Goal: Task Accomplishment & Management: Manage account settings

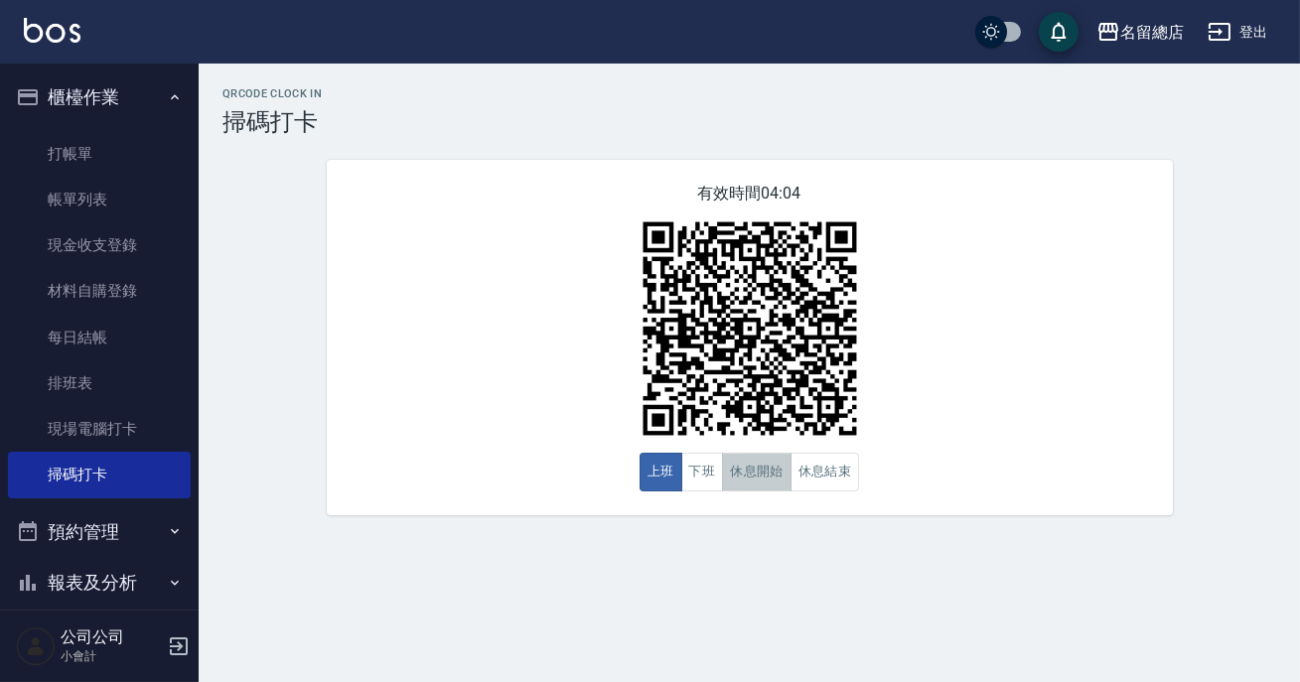
click at [760, 458] on button "休息開始" at bounding box center [757, 472] width 70 height 39
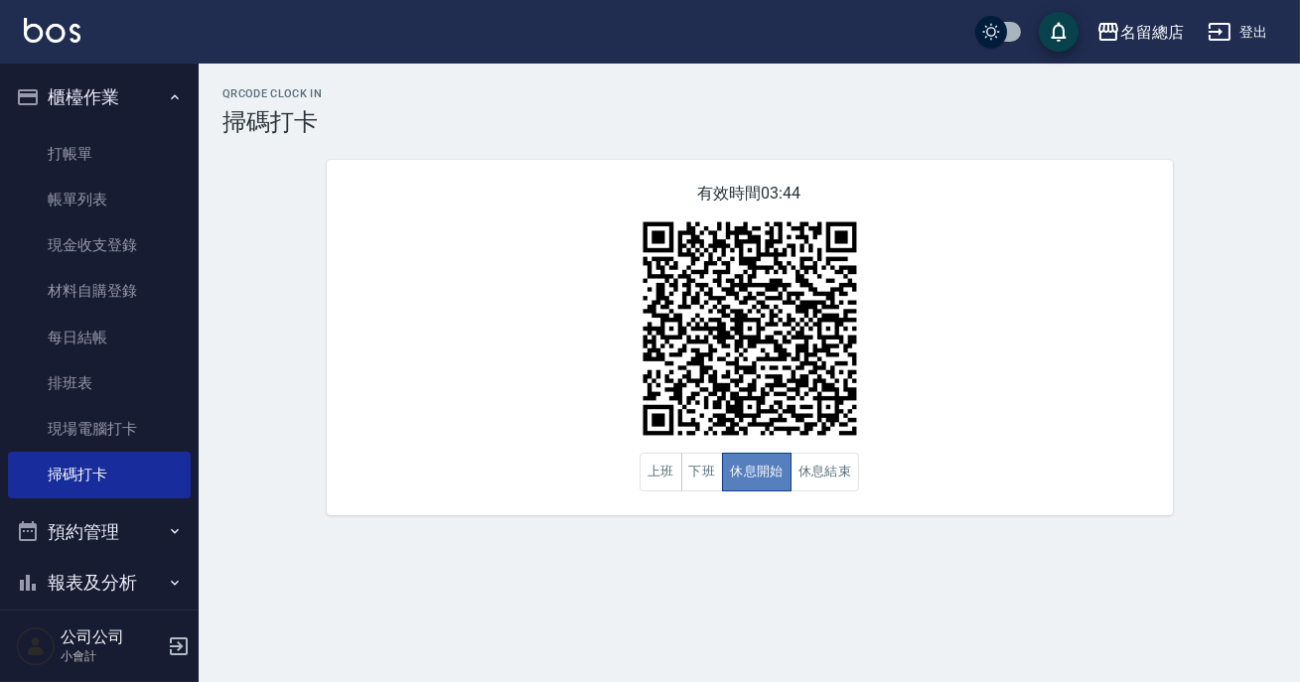
drag, startPoint x: 760, startPoint y: 458, endPoint x: 842, endPoint y: 455, distance: 82.5
click at [771, 458] on button "休息開始" at bounding box center [757, 472] width 70 height 39
click at [815, 476] on button "休息結束" at bounding box center [825, 472] width 70 height 39
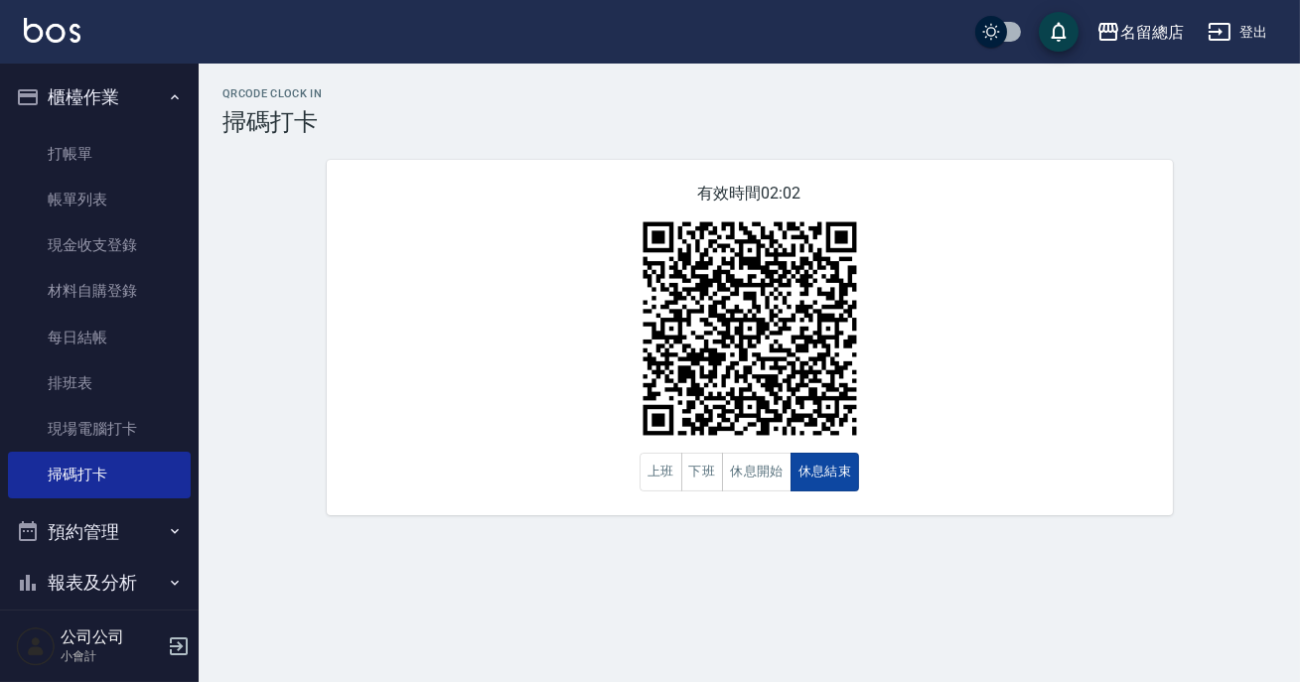
click at [815, 476] on button "休息結束" at bounding box center [825, 472] width 70 height 39
click at [756, 486] on button "休息開始" at bounding box center [757, 472] width 70 height 39
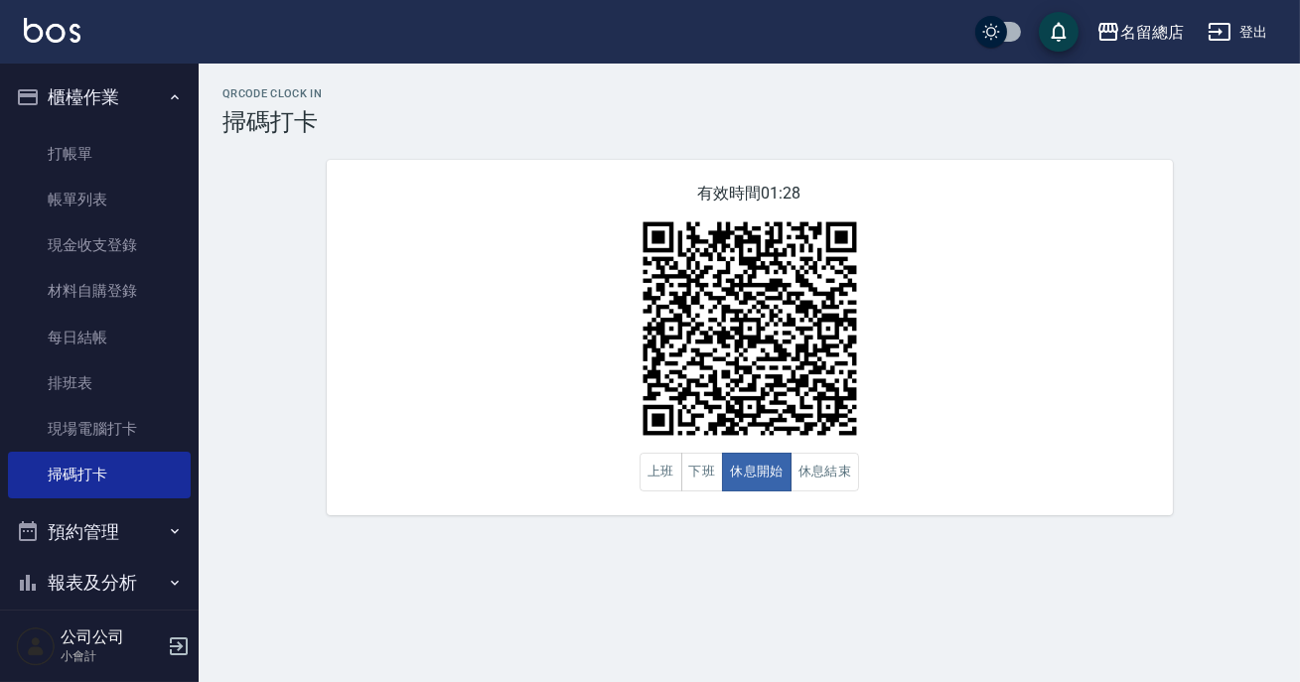
drag, startPoint x: 756, startPoint y: 486, endPoint x: 914, endPoint y: 350, distance: 208.4
click at [756, 486] on button "休息開始" at bounding box center [757, 472] width 70 height 39
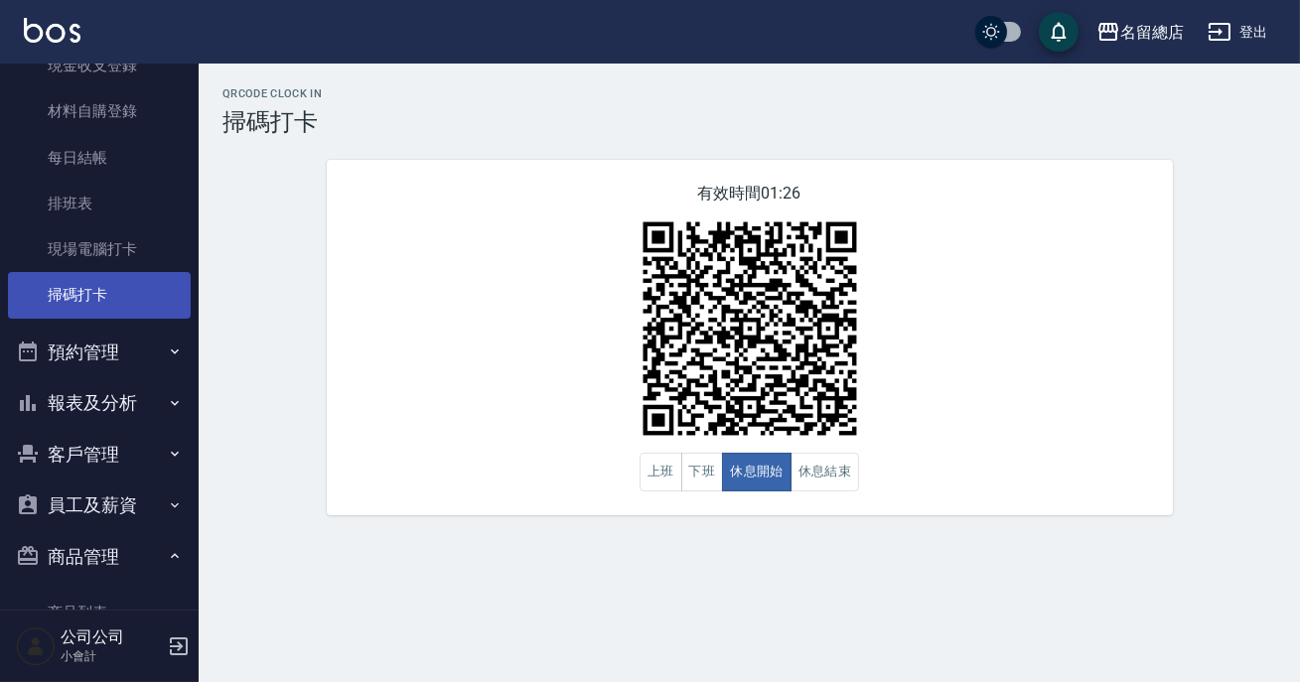
scroll to position [236, 0]
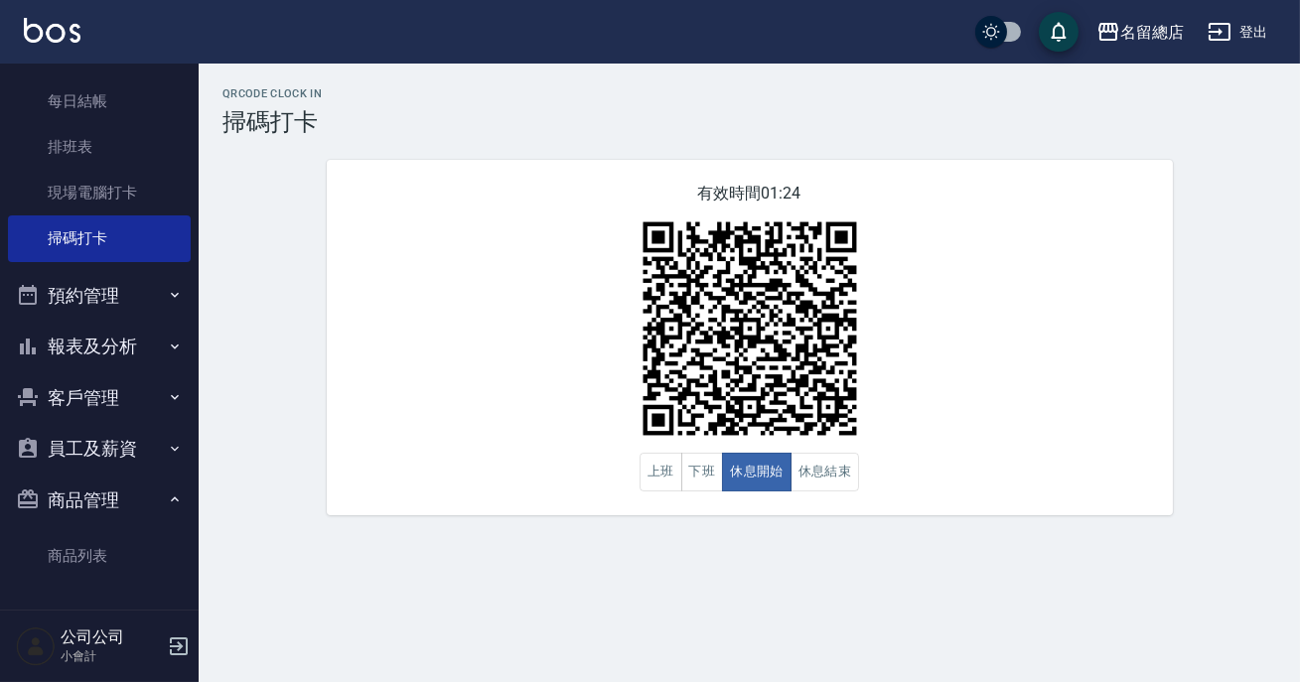
click at [120, 349] on button "報表及分析" at bounding box center [99, 347] width 183 height 52
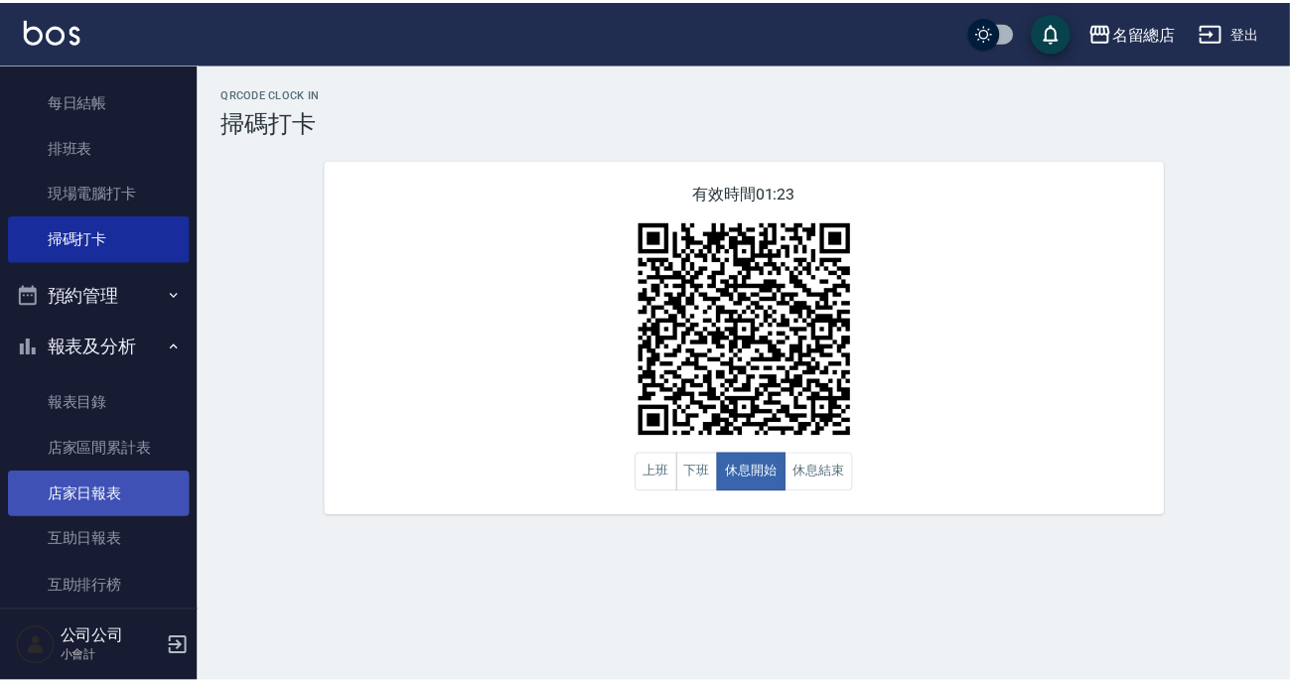
scroll to position [417, 0]
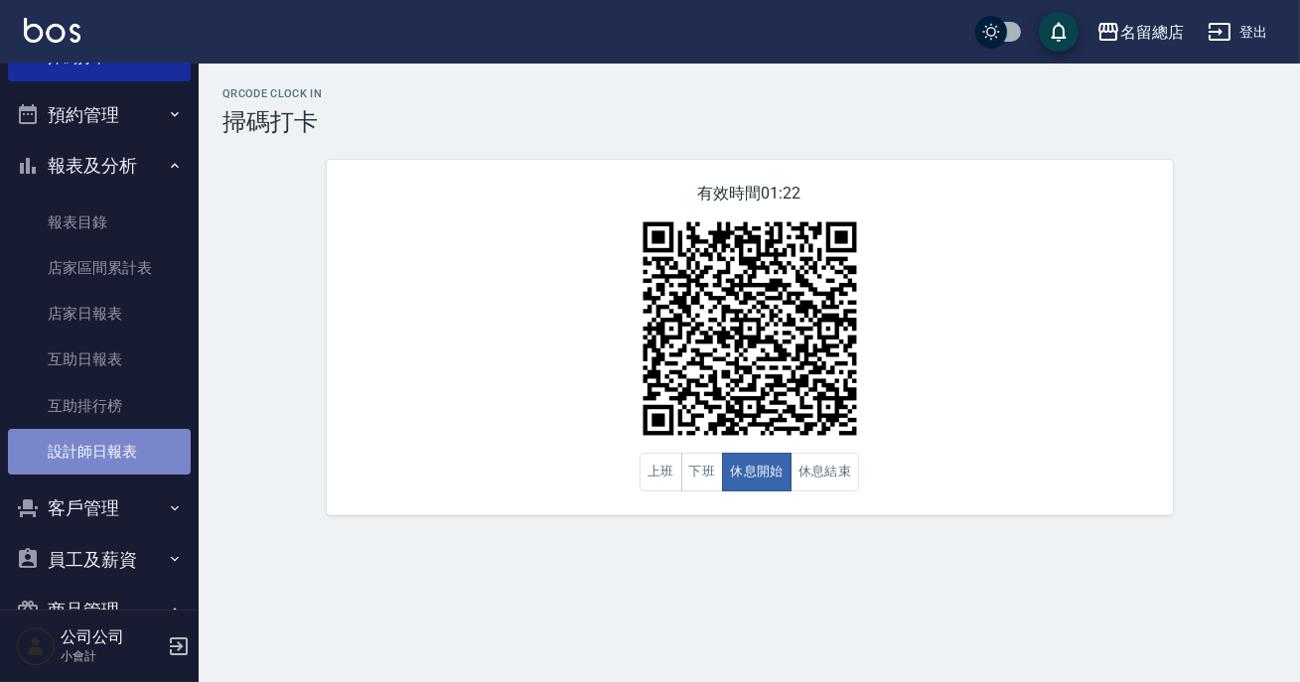
click at [118, 456] on link "設計師日報表" at bounding box center [99, 452] width 183 height 46
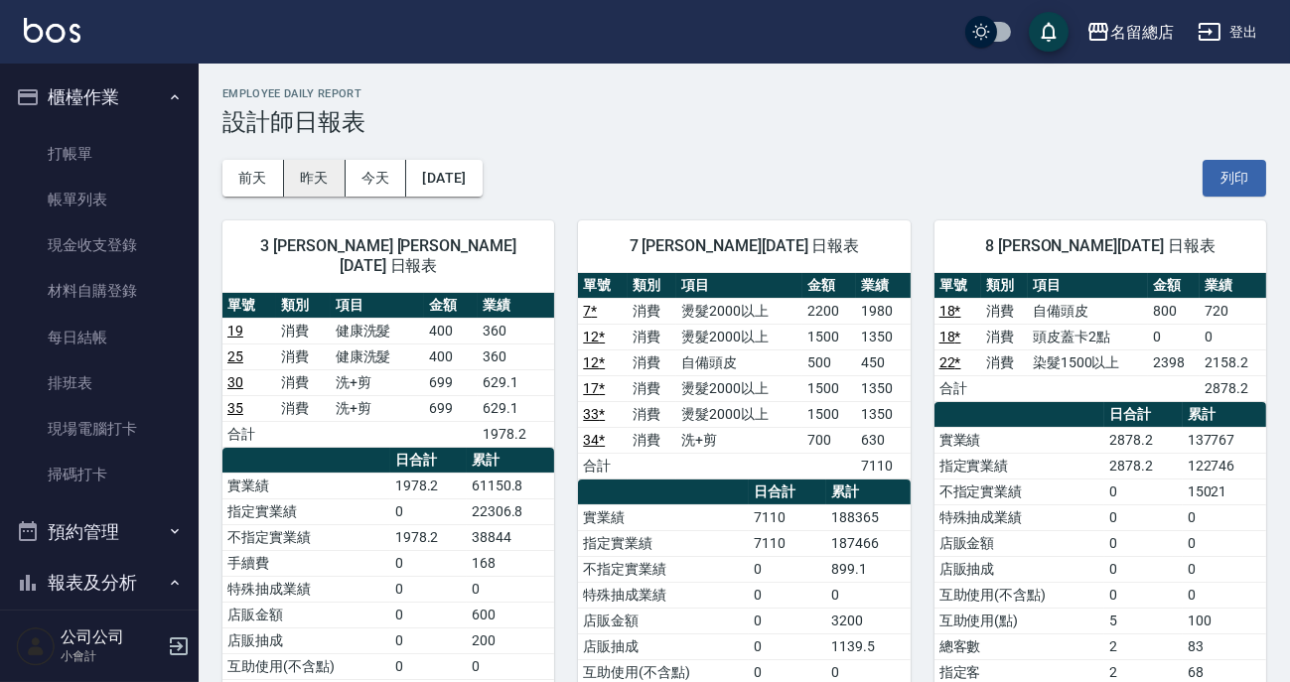
click at [336, 183] on button "昨天" at bounding box center [315, 178] width 62 height 37
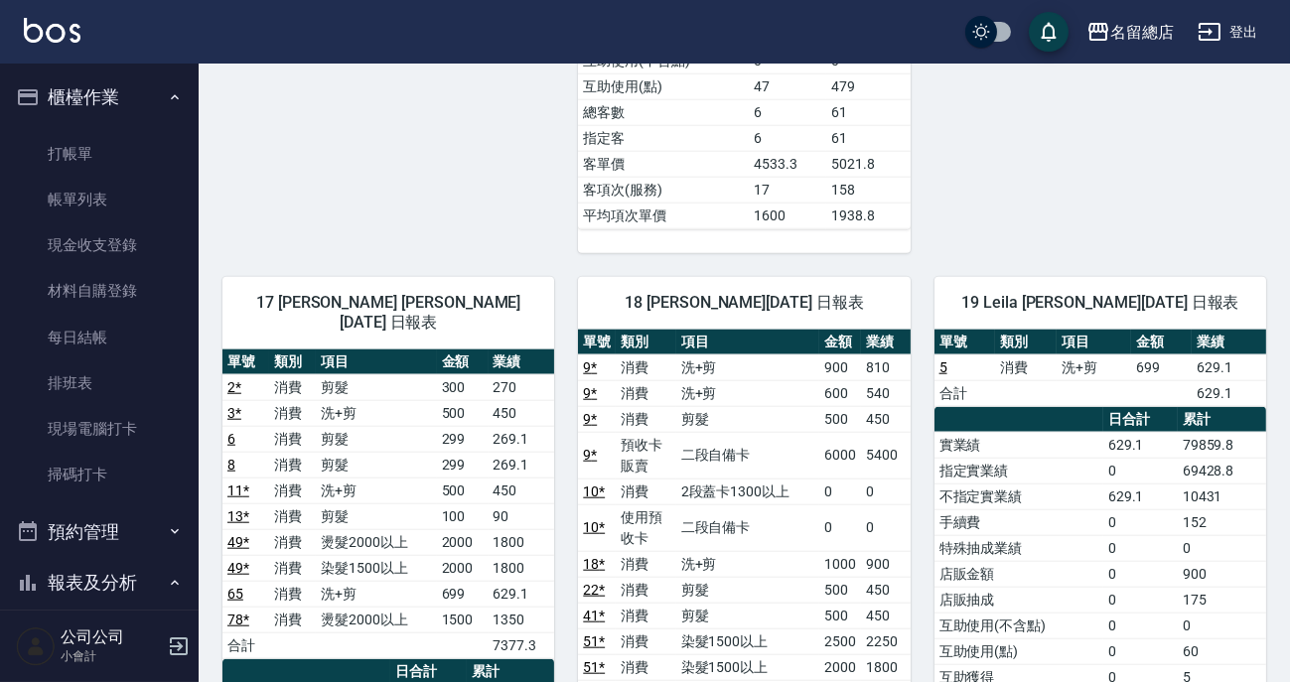
scroll to position [3550, 0]
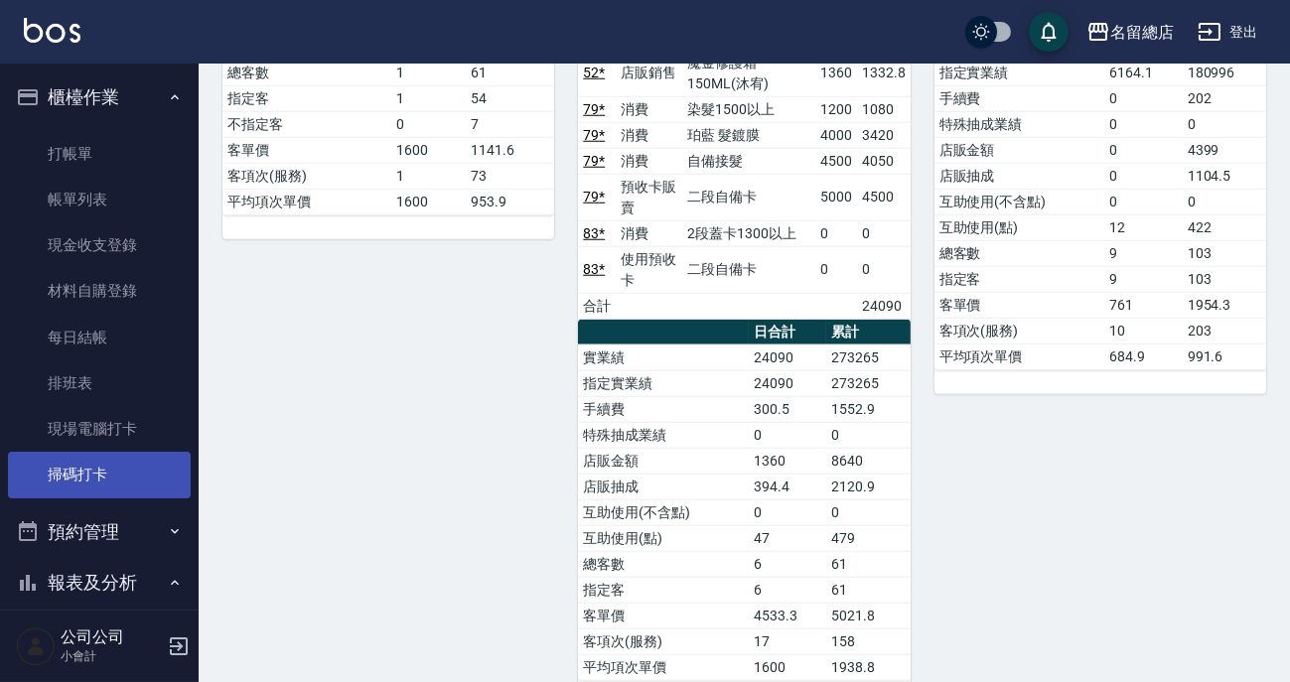
click at [78, 472] on link "掃碼打卡" at bounding box center [99, 475] width 183 height 46
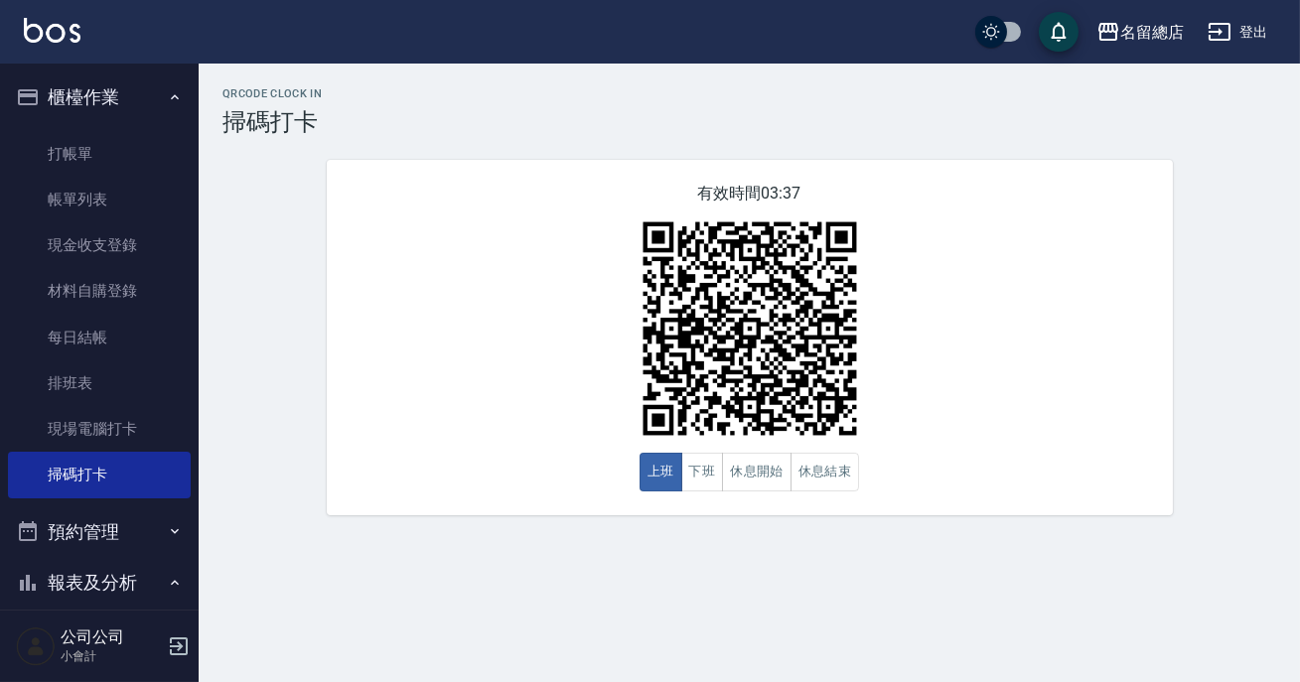
click at [798, 515] on div "有效時間 03:37 上班 下班 休息開始 休息結束" at bounding box center [750, 337] width 846 height 355
click at [768, 475] on button "休息開始" at bounding box center [757, 472] width 70 height 39
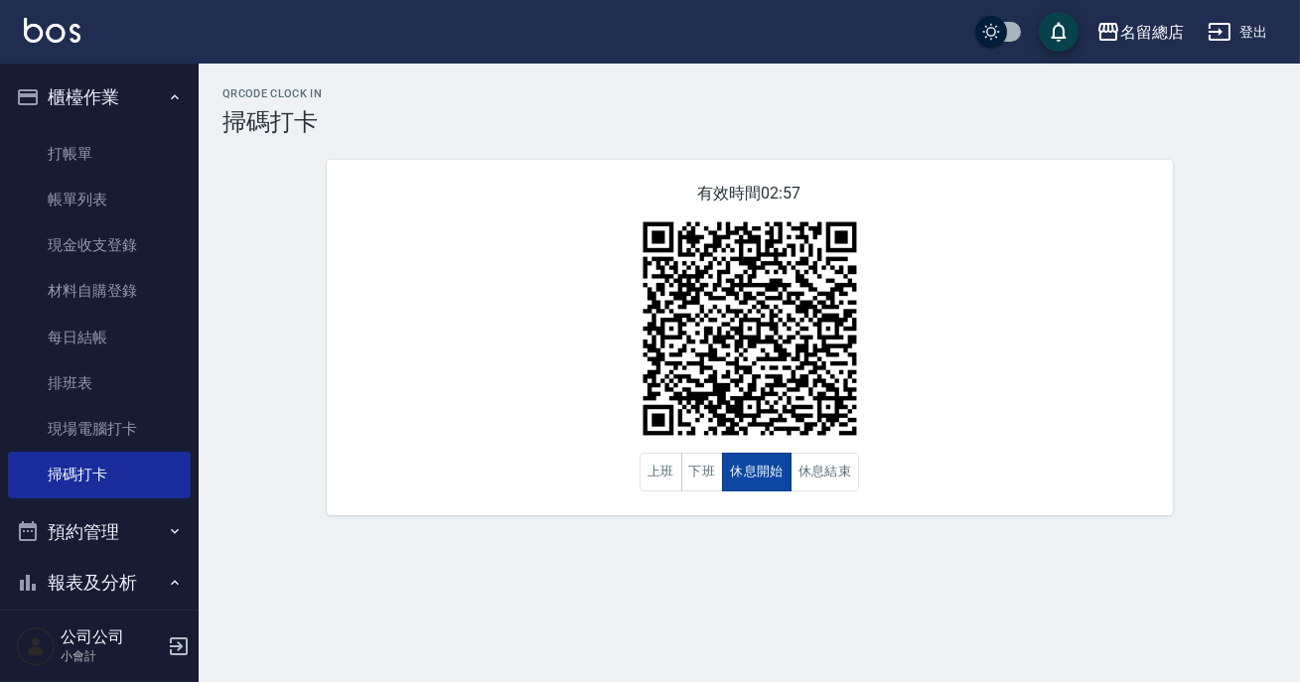
click at [781, 478] on button "休息開始" at bounding box center [757, 472] width 70 height 39
click at [836, 469] on button "休息結束" at bounding box center [825, 472] width 70 height 39
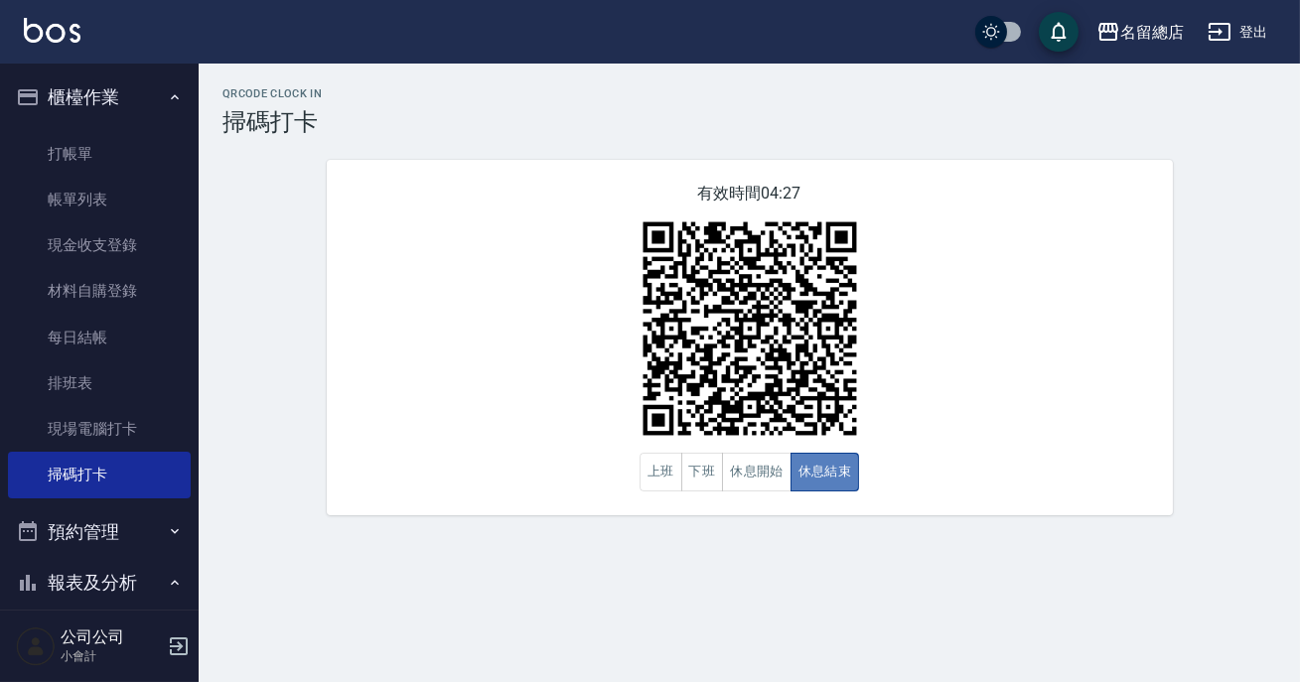
click at [827, 466] on button "休息結束" at bounding box center [825, 472] width 70 height 39
click at [774, 481] on button "休息開始" at bounding box center [757, 472] width 70 height 39
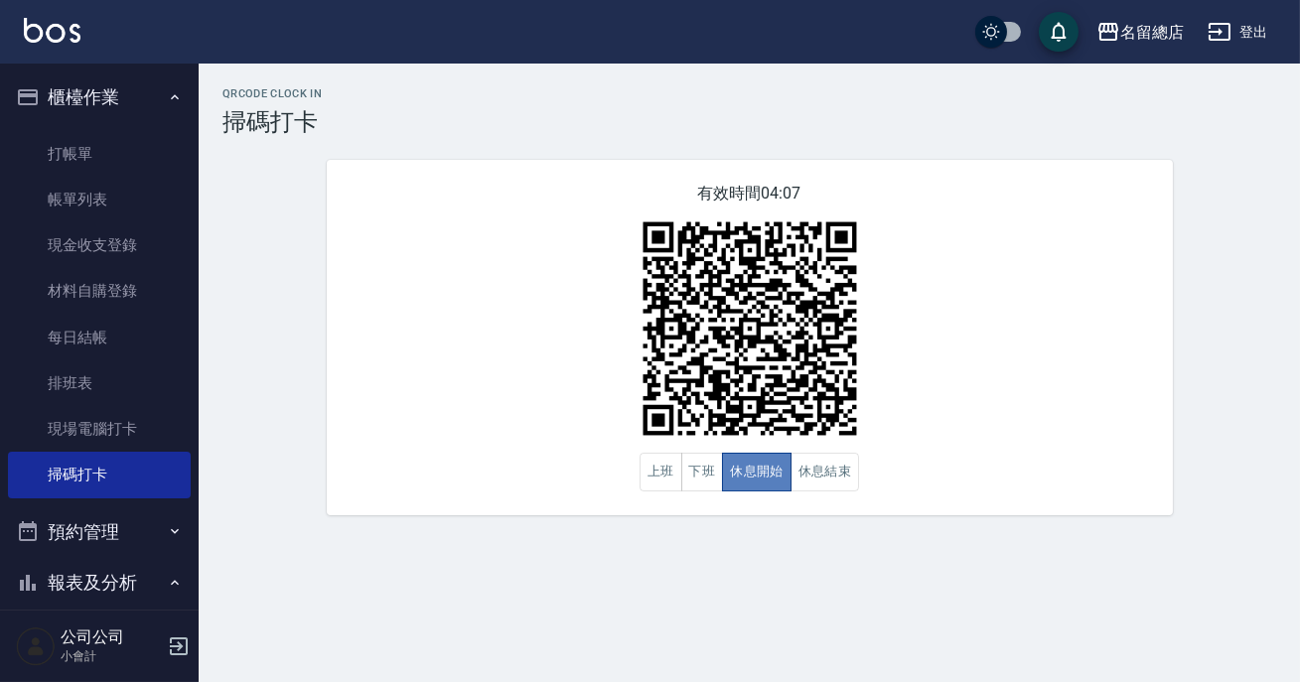
click at [738, 486] on button "休息開始" at bounding box center [757, 472] width 70 height 39
click at [691, 482] on button "下班" at bounding box center [702, 472] width 43 height 39
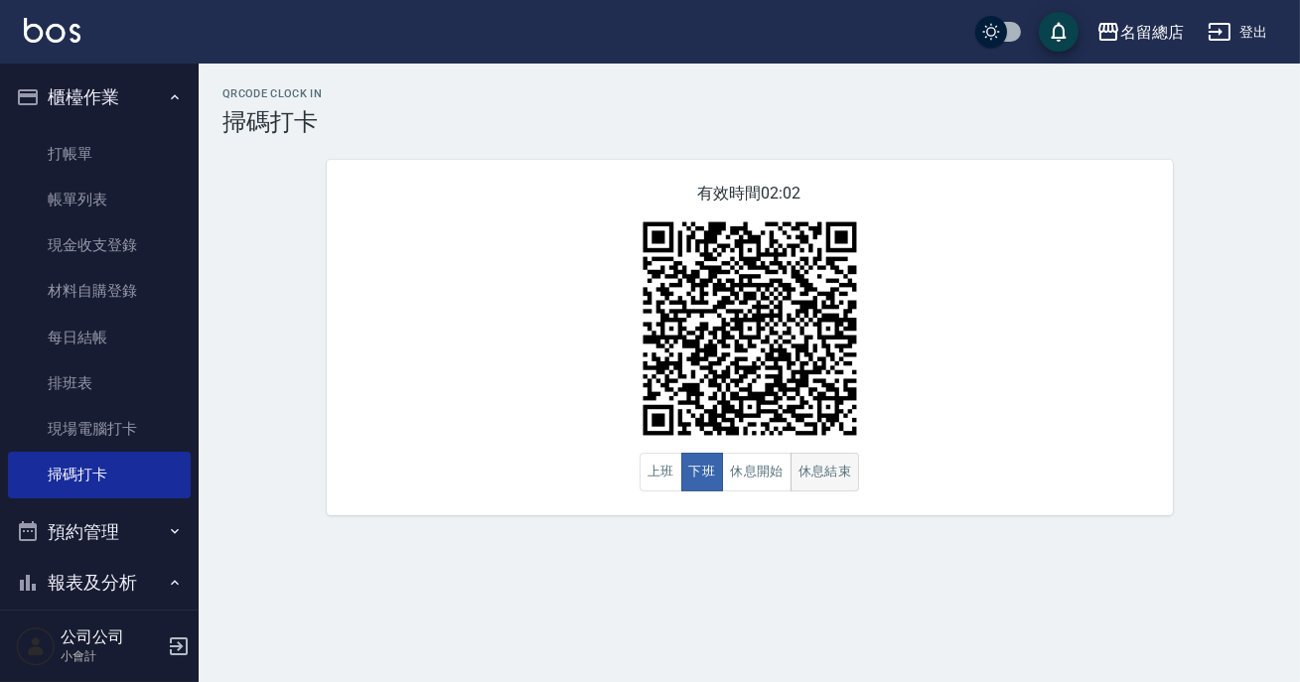
click at [832, 468] on button "休息結束" at bounding box center [825, 472] width 70 height 39
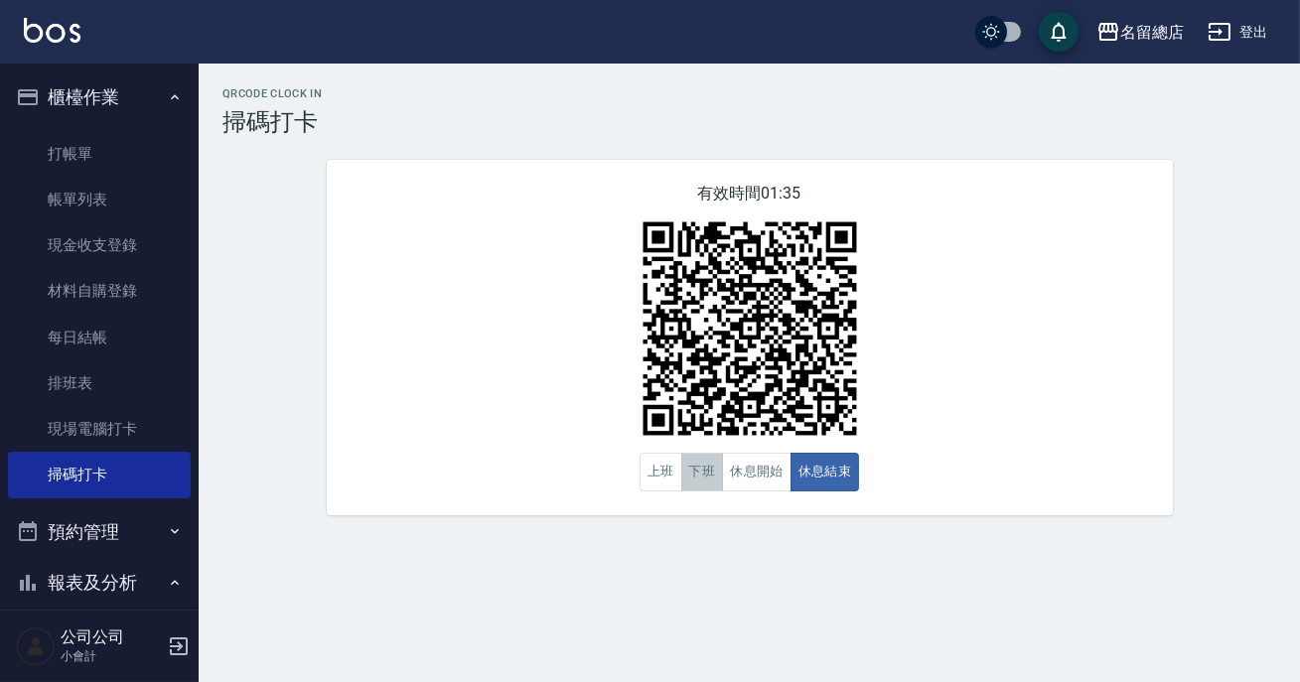
click at [704, 475] on button "下班" at bounding box center [702, 472] width 43 height 39
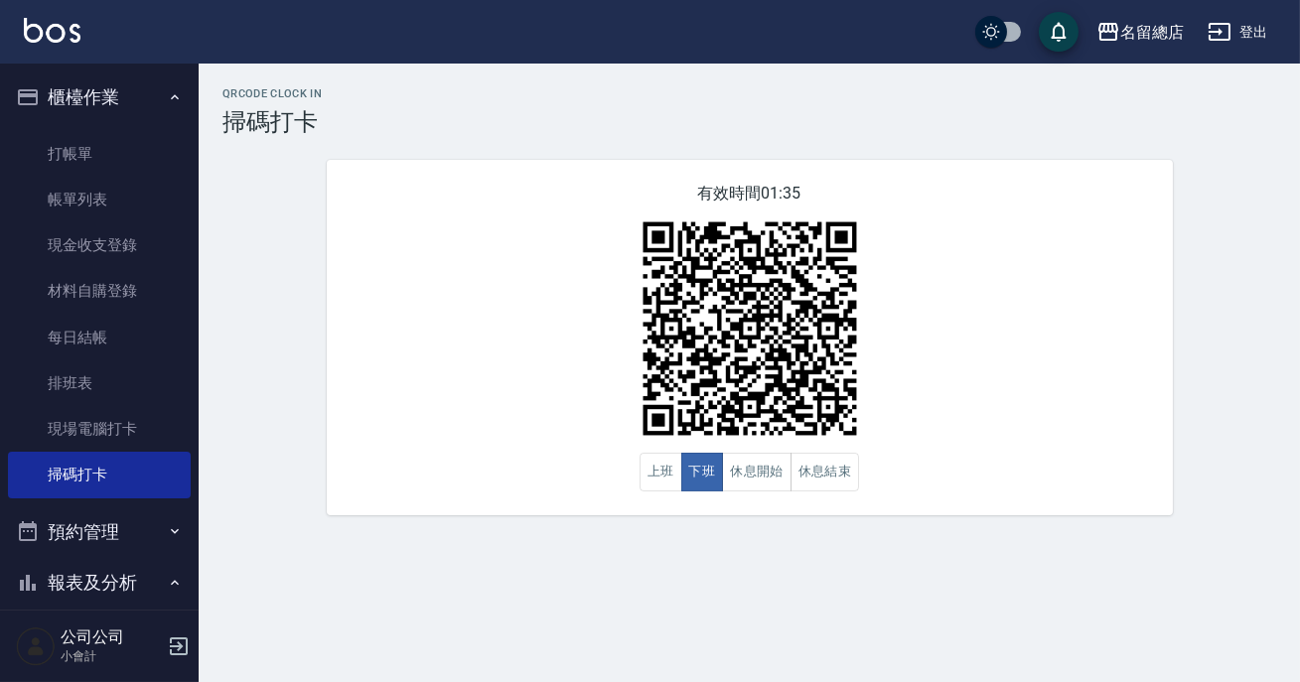
click at [709, 532] on div "QRcode Clock In 掃碼打卡 有效時間 01:35 上班 下班 休息開始 休息結束" at bounding box center [749, 302] width 1101 height 476
click at [711, 537] on div "QRcode Clock In 掃碼打卡 有效時間 01:34 上班 下班 休息開始 休息結束" at bounding box center [749, 302] width 1101 height 476
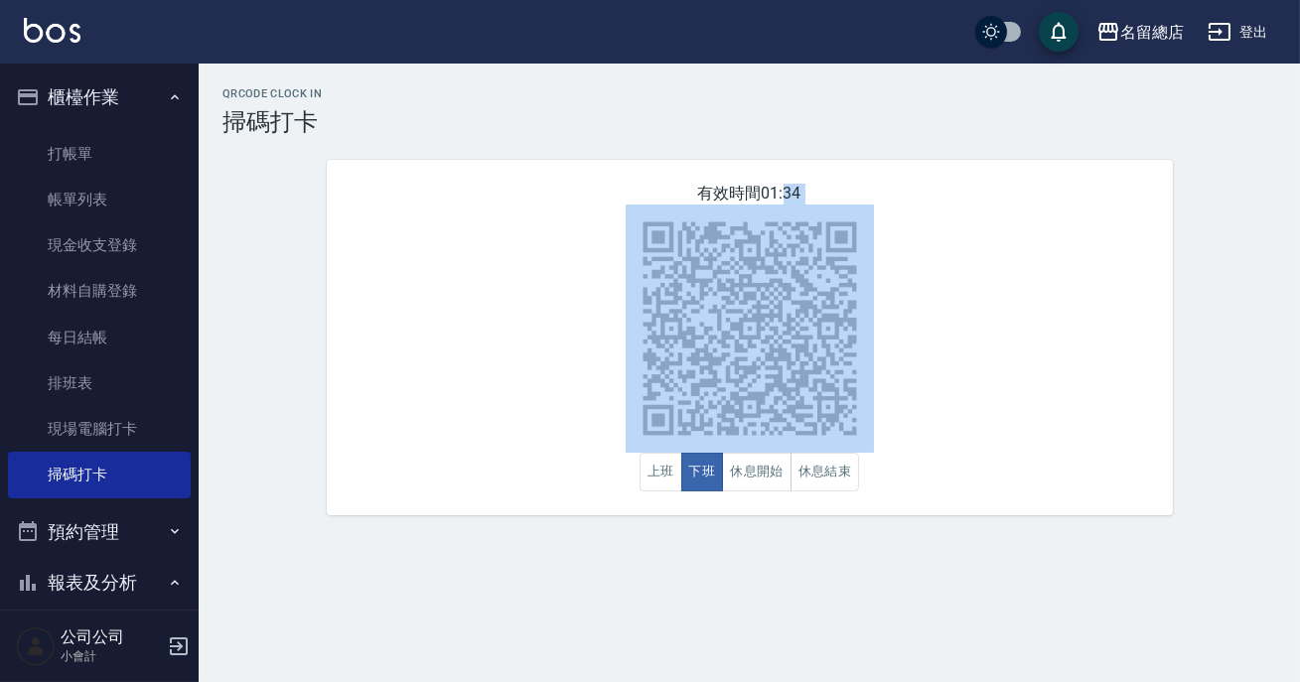
click at [711, 537] on div "QRcode Clock In 掃碼打卡 有效時間 01:34 上班 下班 休息開始 休息結束" at bounding box center [749, 302] width 1101 height 476
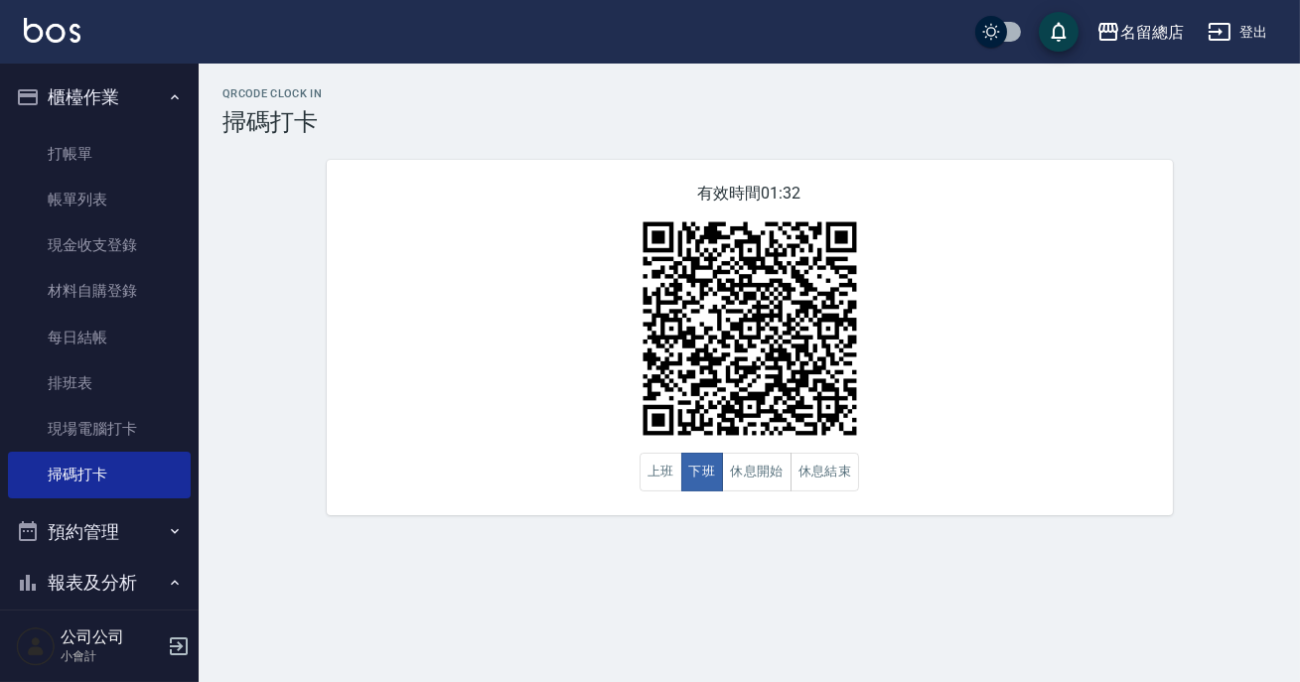
click at [817, 626] on div "QRcode Clock In 掃碼打卡 有效時間 01:32 上班 下班 休息開始 休息結束" at bounding box center [650, 341] width 1300 height 682
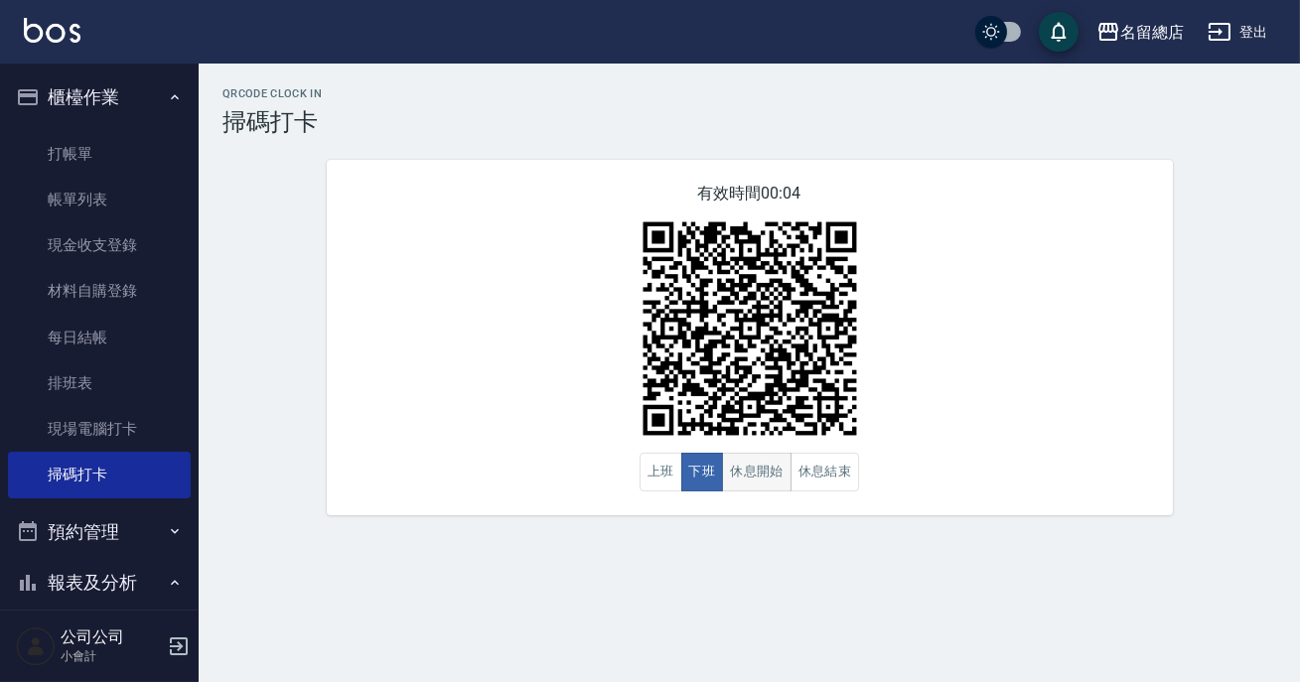
click at [756, 485] on button "休息開始" at bounding box center [757, 472] width 70 height 39
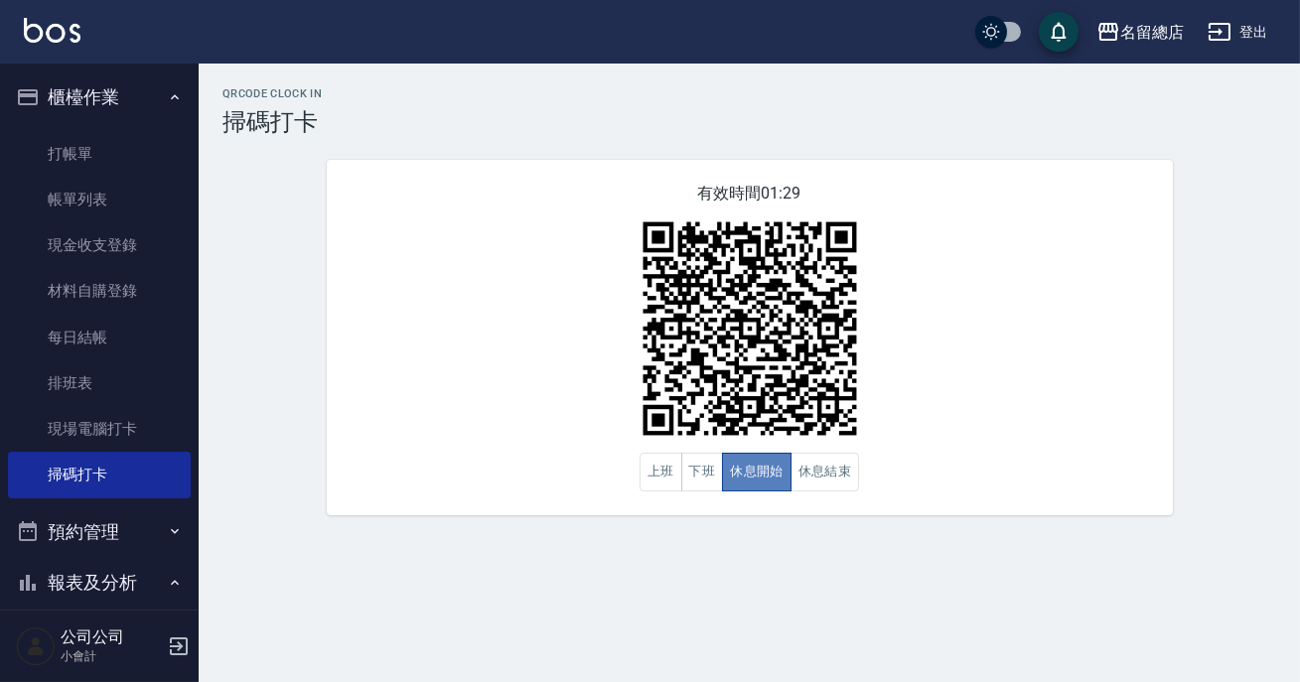
click at [756, 485] on button "休息開始" at bounding box center [757, 472] width 70 height 39
click at [814, 485] on button "休息結束" at bounding box center [825, 472] width 70 height 39
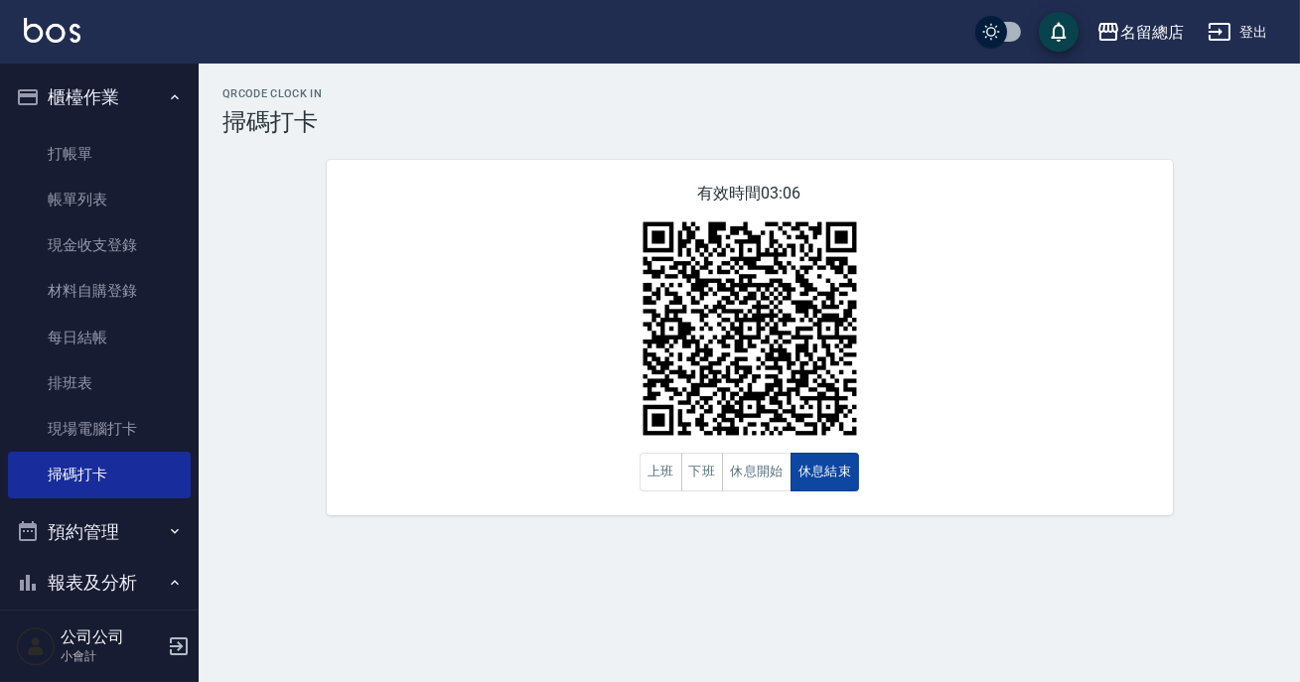
click at [814, 485] on button "休息結束" at bounding box center [825, 472] width 70 height 39
click at [709, 486] on button "下班" at bounding box center [702, 472] width 43 height 39
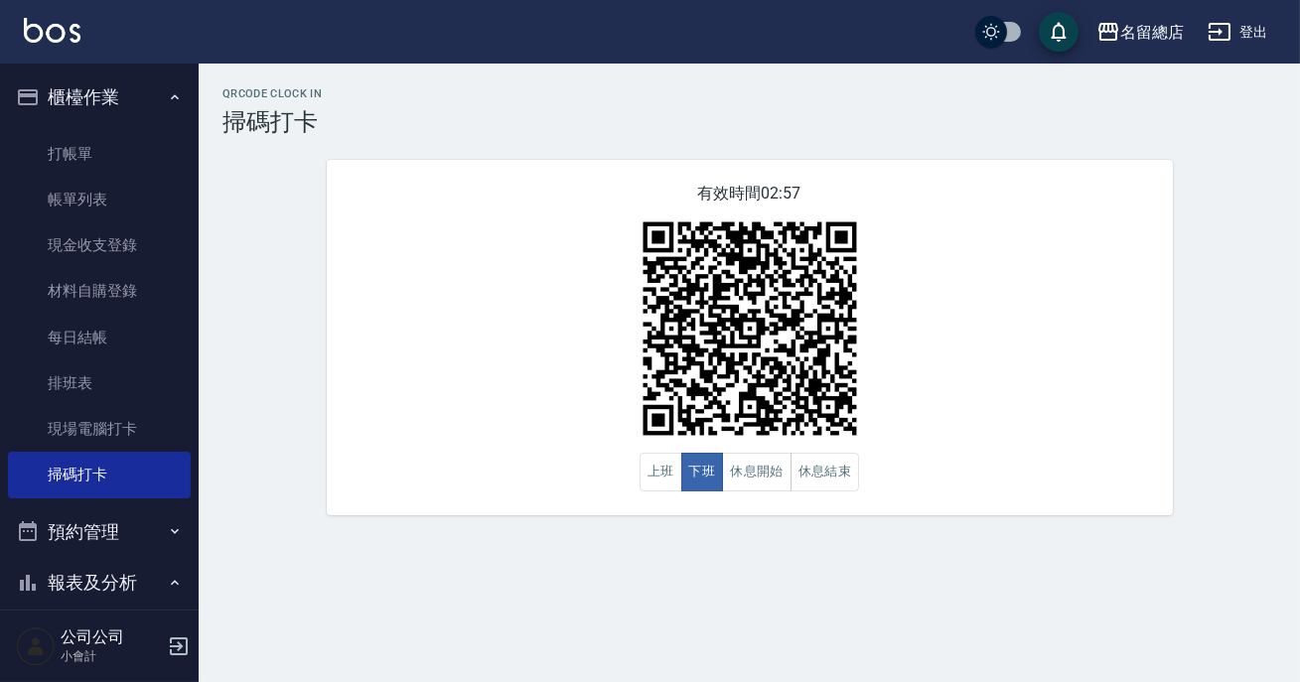
drag, startPoint x: 709, startPoint y: 486, endPoint x: 588, endPoint y: 674, distance: 224.2
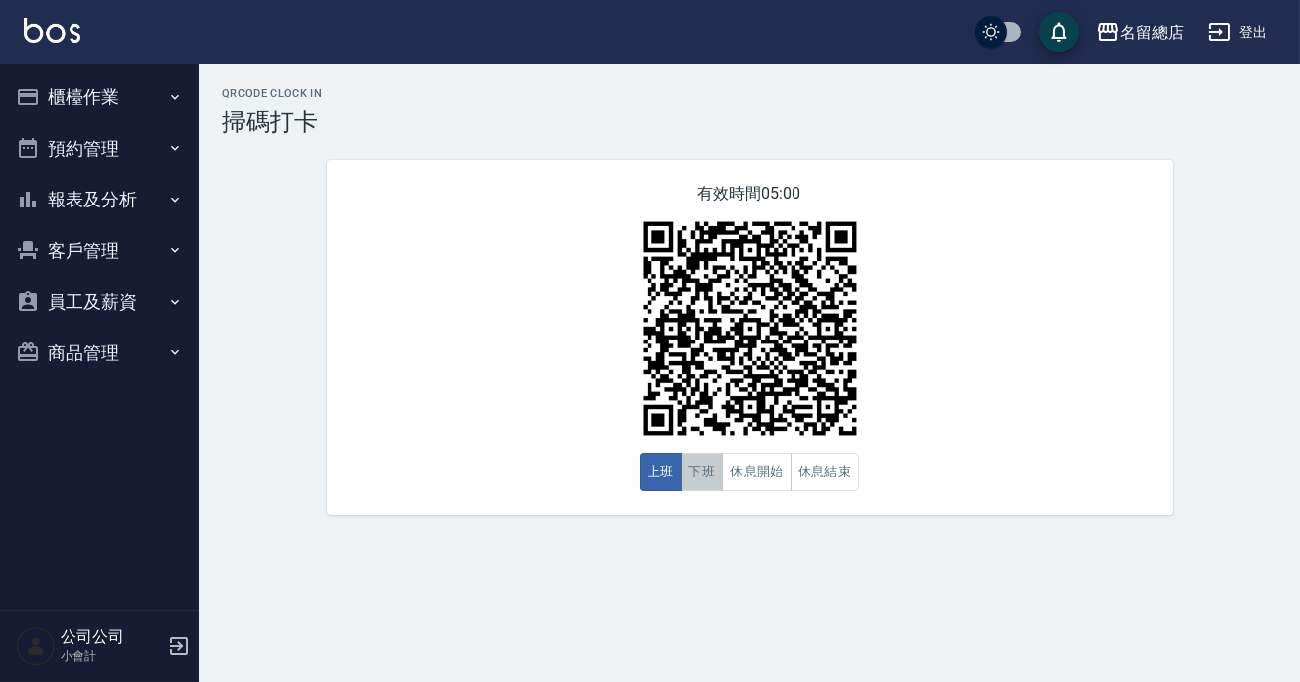
click at [706, 470] on button "下班" at bounding box center [702, 472] width 43 height 39
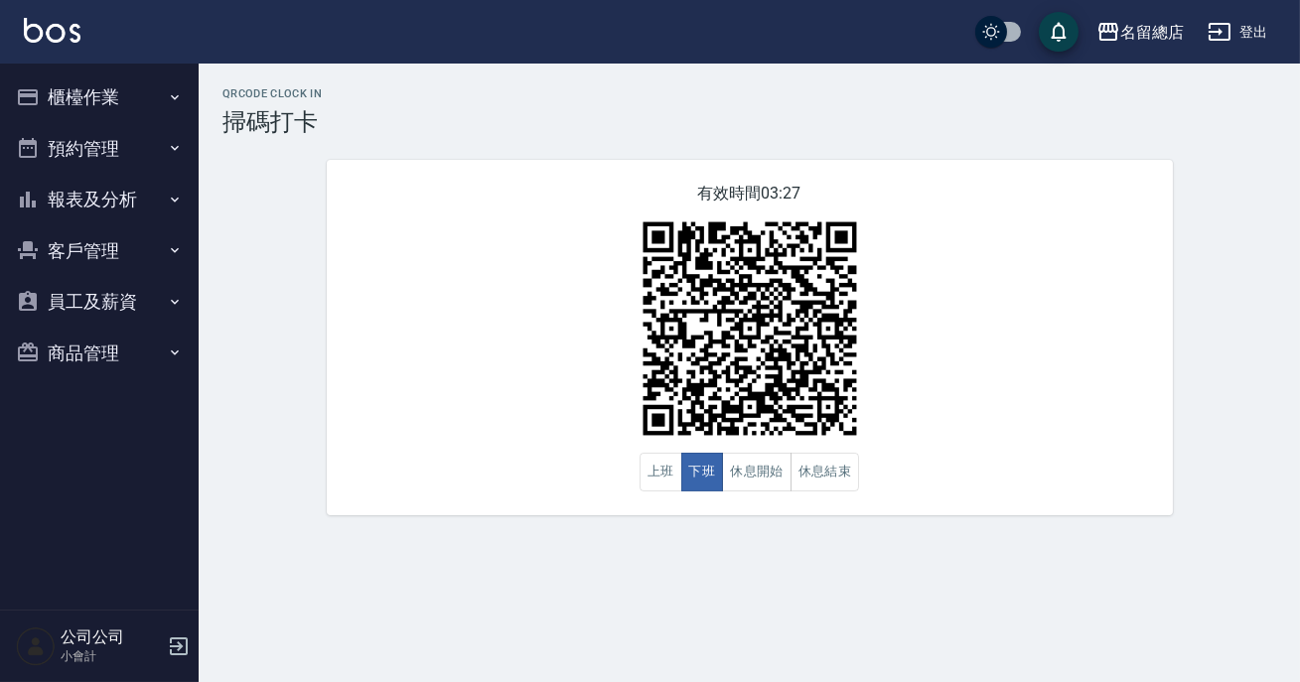
click at [631, 510] on div "有效時間 03:27 上班 下班 休息開始 休息結束" at bounding box center [750, 337] width 846 height 355
click at [147, 197] on button "報表及分析" at bounding box center [99, 200] width 183 height 52
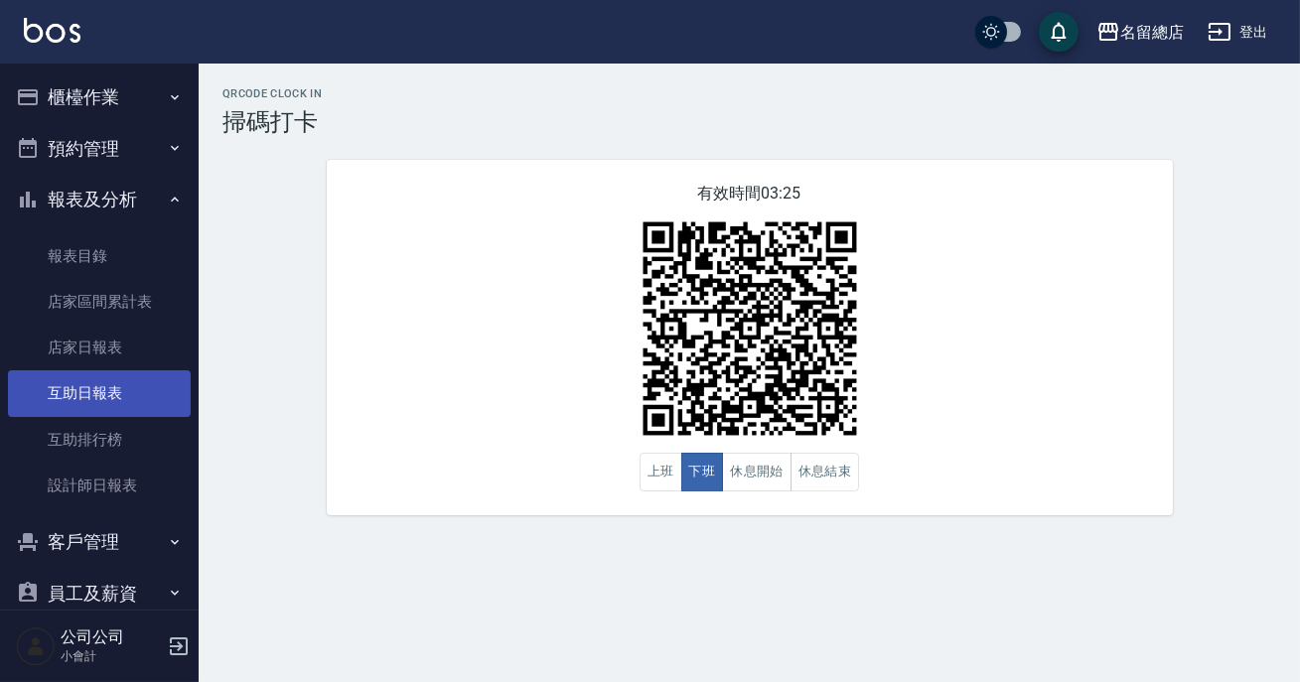
click at [98, 392] on link "互助日報表" at bounding box center [99, 393] width 183 height 46
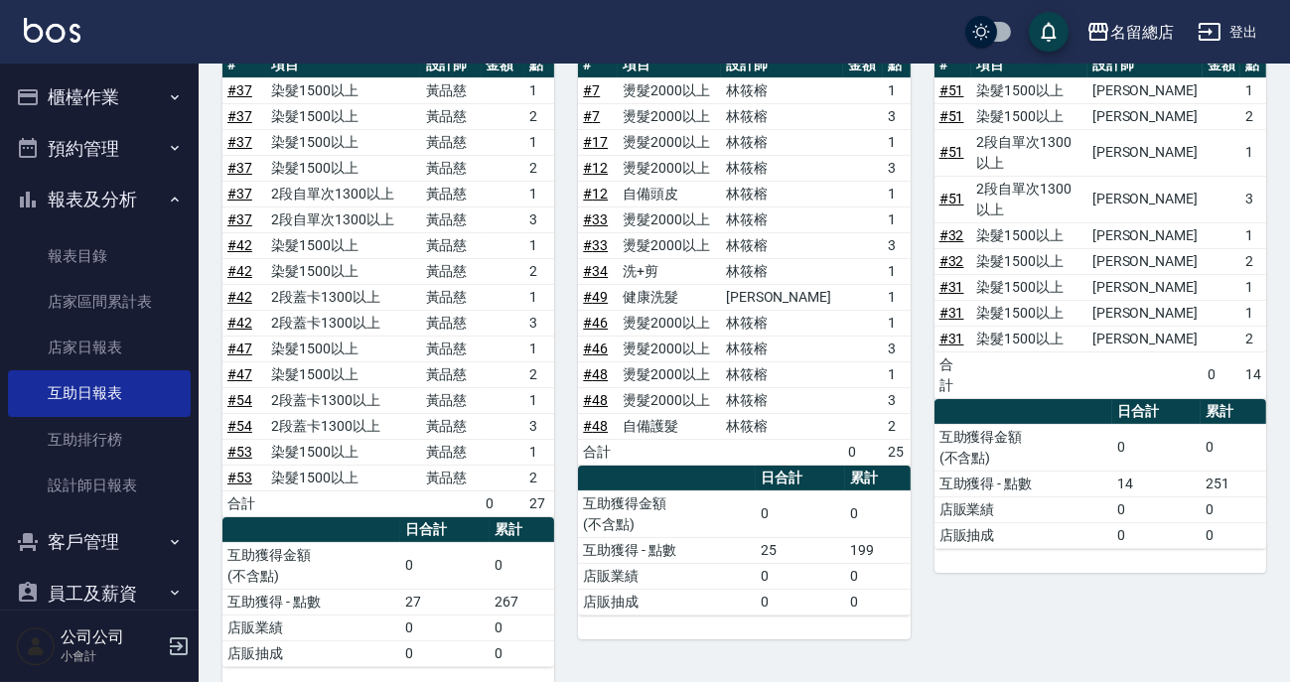
scroll to position [203, 0]
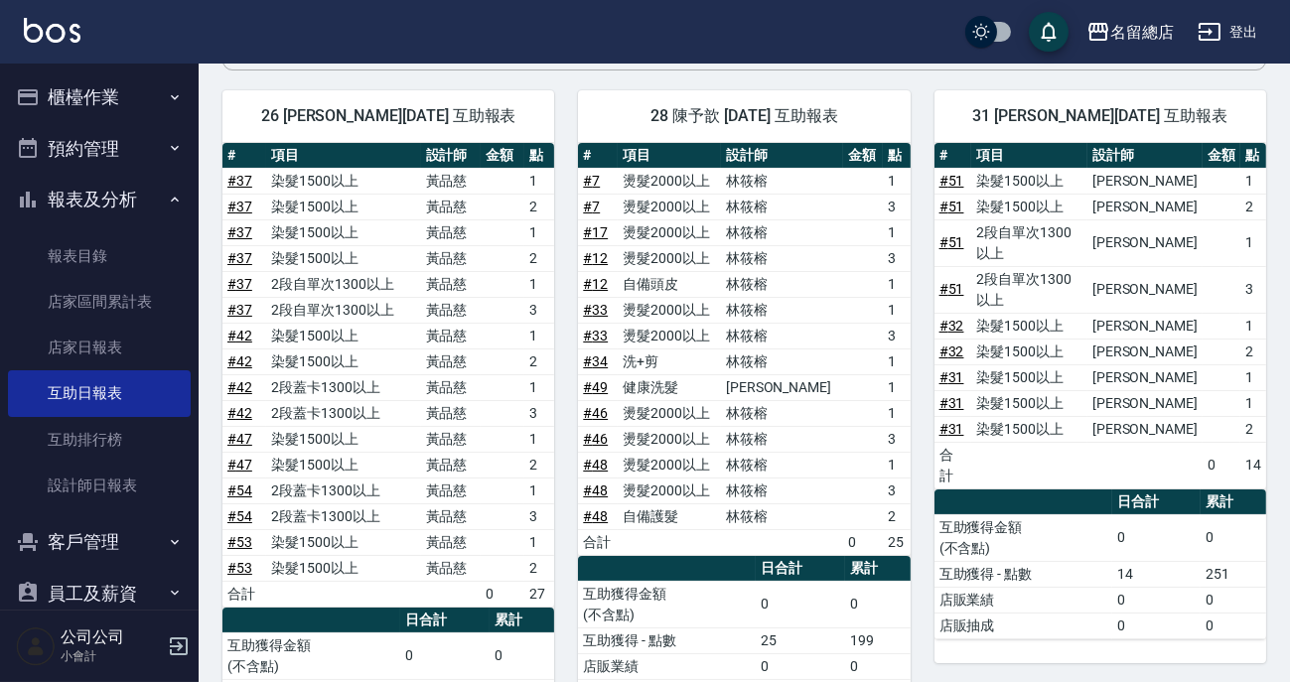
click at [101, 96] on button "櫃檯作業" at bounding box center [99, 97] width 183 height 52
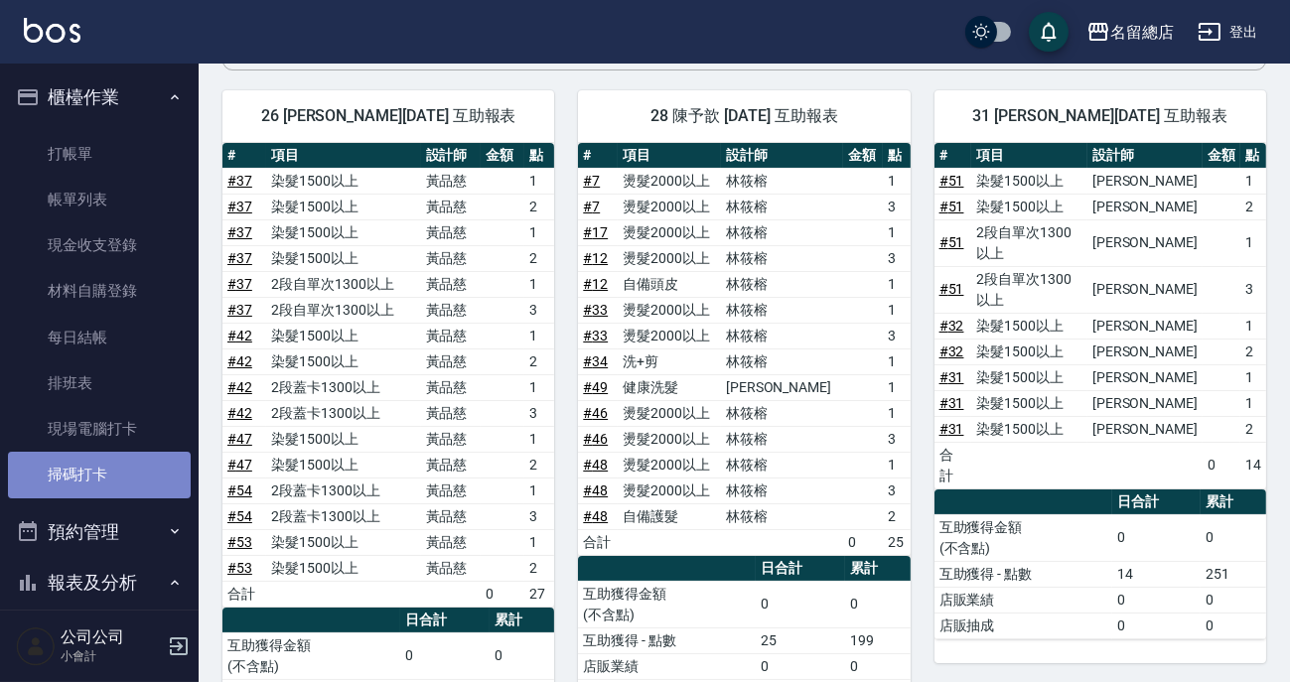
click at [176, 479] on link "掃碼打卡" at bounding box center [99, 475] width 183 height 46
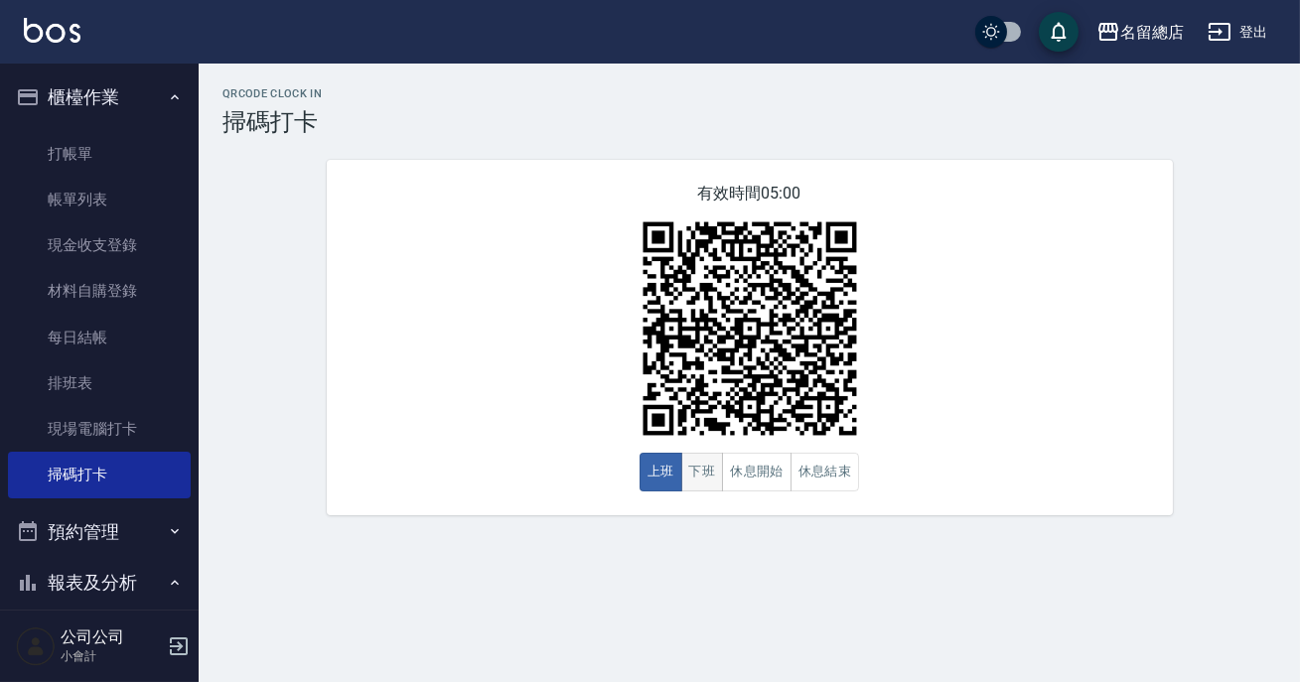
click at [682, 479] on button "下班" at bounding box center [702, 472] width 43 height 39
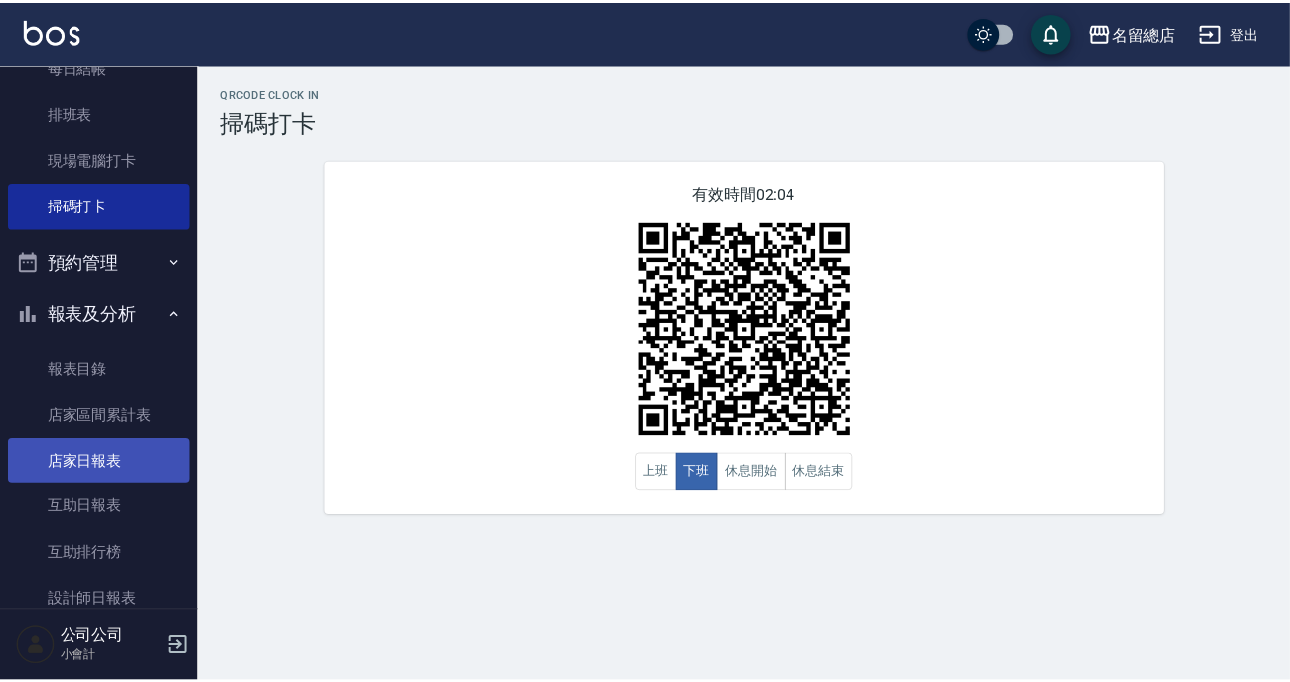
scroll to position [467, 0]
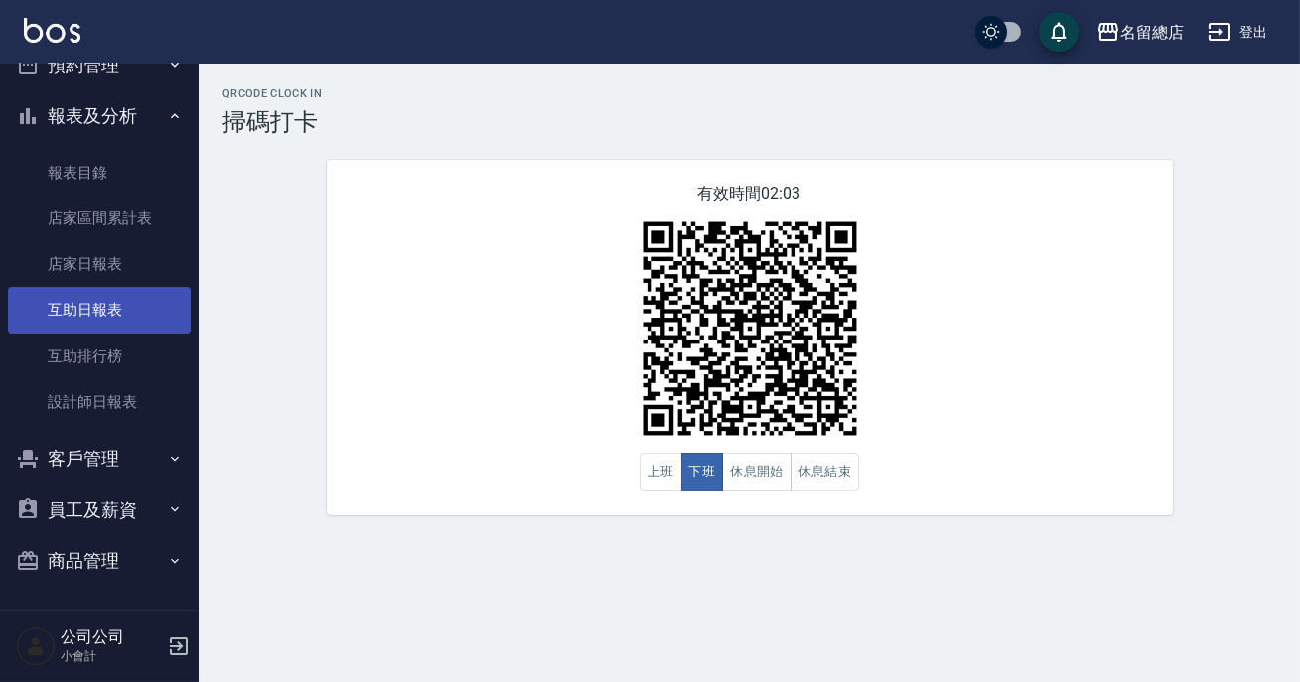
click at [118, 314] on link "互助日報表" at bounding box center [99, 310] width 183 height 46
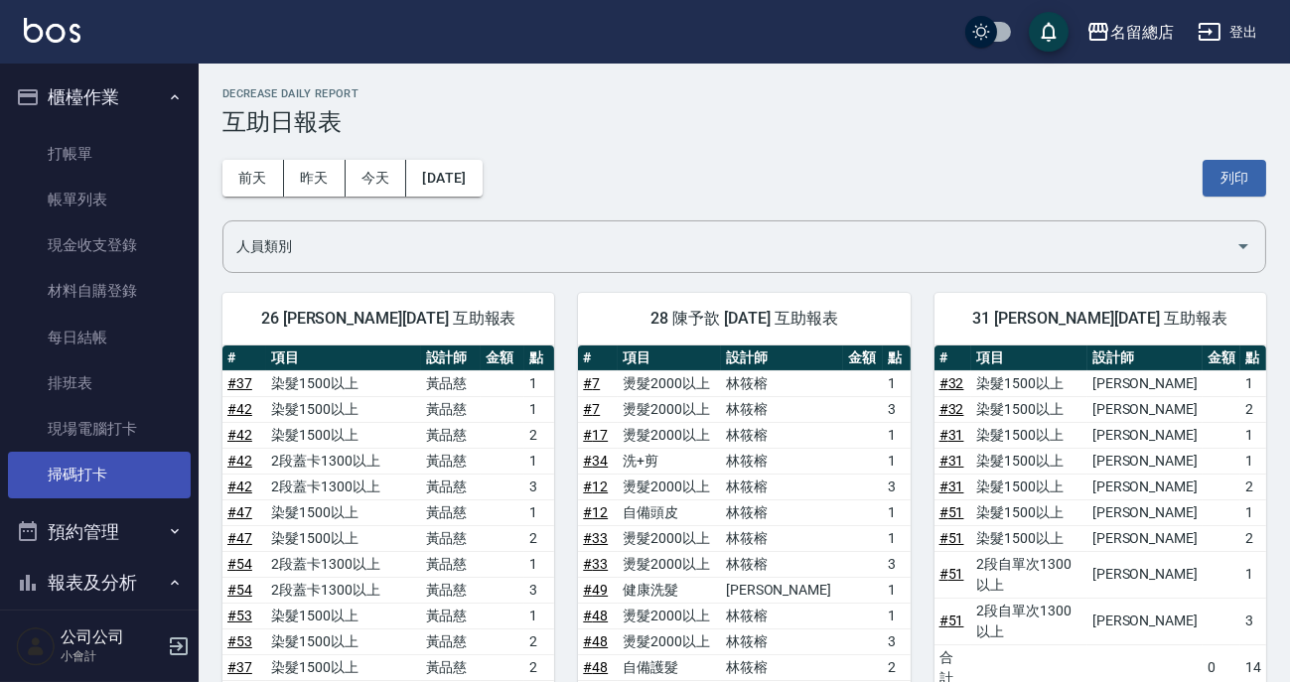
click at [124, 479] on link "掃碼打卡" at bounding box center [99, 475] width 183 height 46
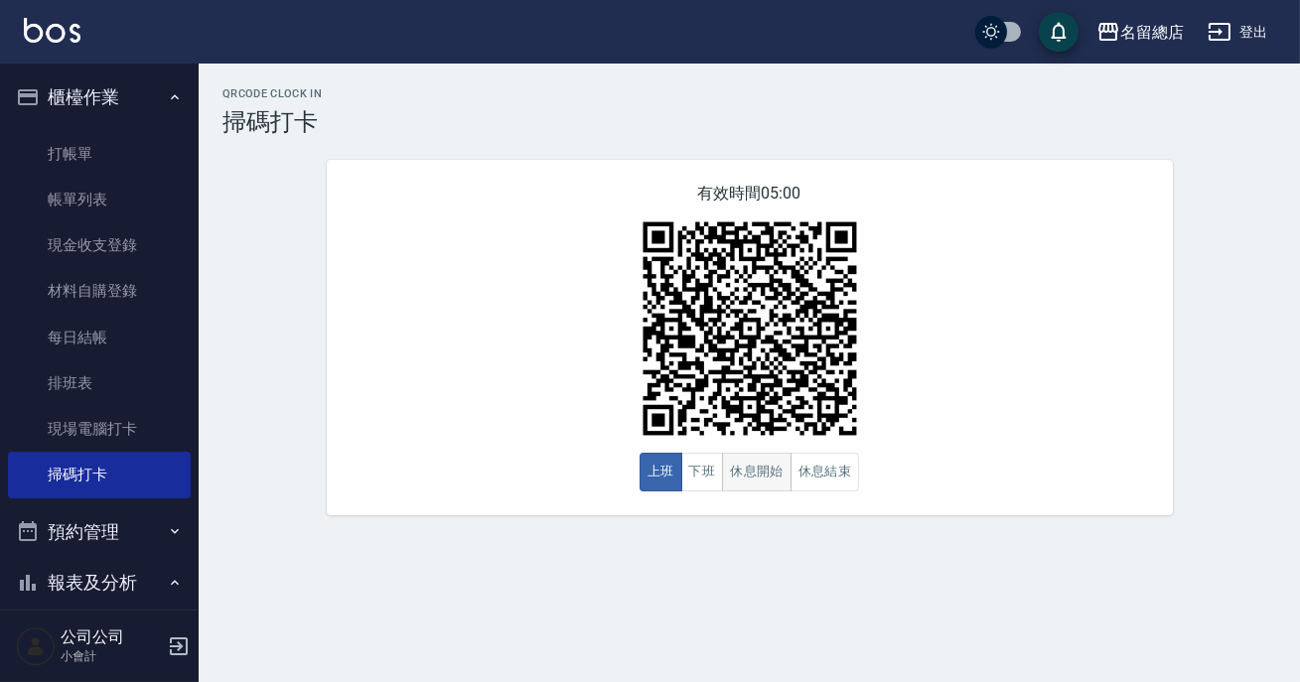
click at [757, 476] on button "休息開始" at bounding box center [757, 472] width 70 height 39
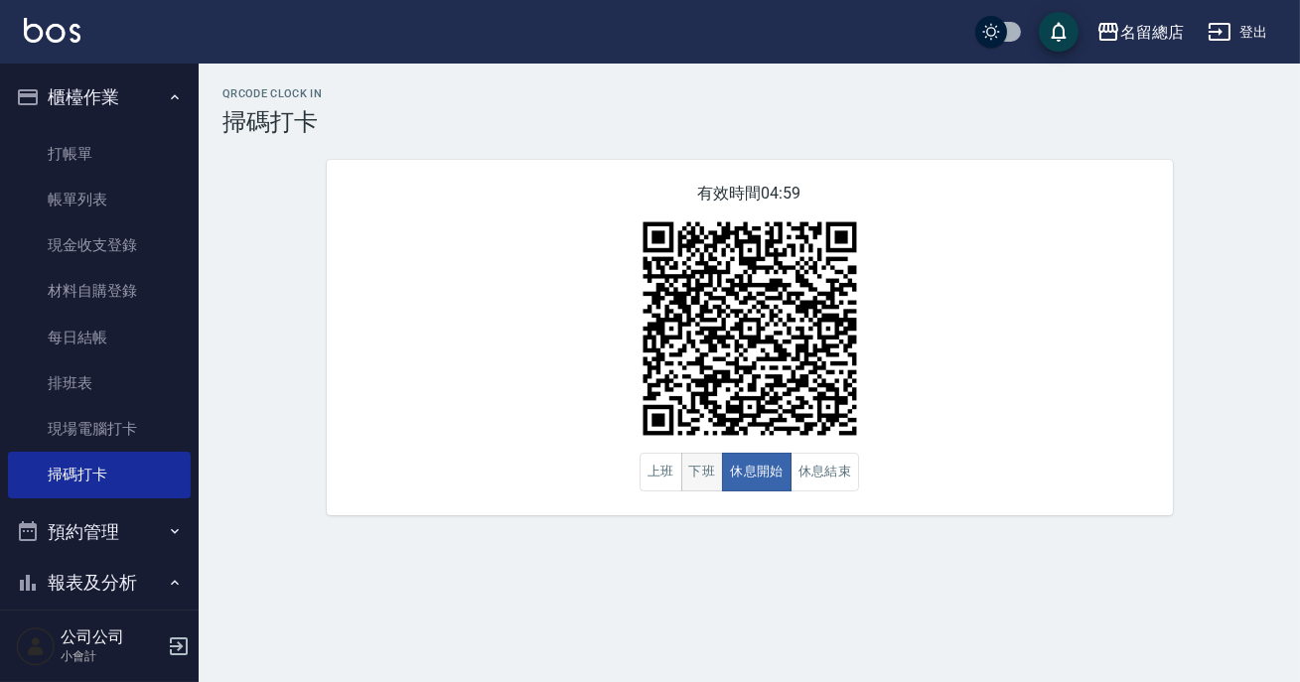
click at [705, 481] on button "下班" at bounding box center [702, 472] width 43 height 39
